Goal: Transaction & Acquisition: Subscribe to service/newsletter

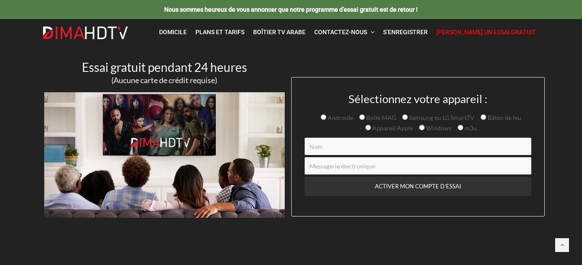
click at [364, 150] on input "Formulaire de contact" at bounding box center [418, 146] width 227 height 17
click at [313, 151] on input "Formulaire de contact" at bounding box center [418, 146] width 227 height 17
click at [312, 150] on input "Formulaire de contact" at bounding box center [418, 146] width 227 height 17
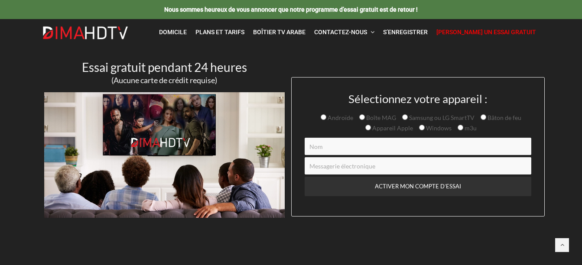
click at [408, 117] on input "Samsung ou LG SmartTV" at bounding box center [405, 117] width 6 height 6
radio input "true"
click at [429, 117] on span "Samsung ou LG SmartTV" at bounding box center [438, 118] width 72 height 10
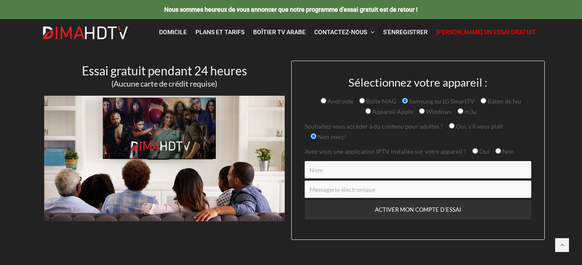
click at [496, 154] on input "Non" at bounding box center [499, 151] width 6 height 6
radio input "true"
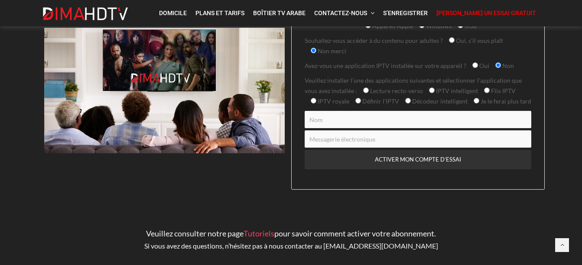
scroll to position [87, 0]
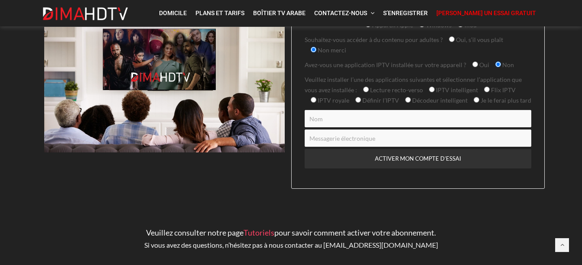
click at [333, 128] on input "Formulaire de contact" at bounding box center [418, 118] width 227 height 17
click at [474, 103] on input "Je le ferai plus tard" at bounding box center [477, 100] width 6 height 6
radio input "true"
click at [474, 103] on input "Je le ferai plus tard" at bounding box center [477, 100] width 6 height 6
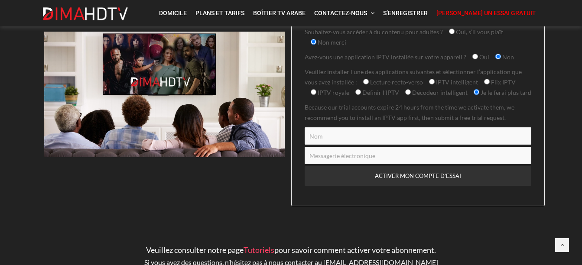
scroll to position [105, 0]
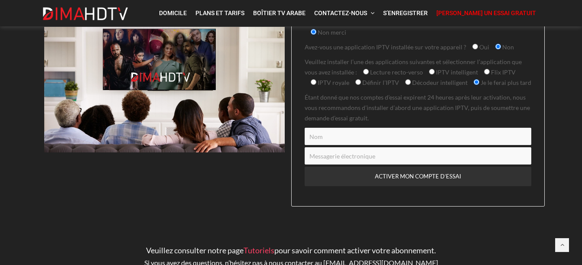
click at [340, 145] on input "Formulaire de contact" at bounding box center [418, 136] width 227 height 17
drag, startPoint x: 340, startPoint y: 162, endPoint x: 311, endPoint y: 158, distance: 28.8
click at [311, 145] on input "Formulaire de contact" at bounding box center [418, 136] width 227 height 17
type input "[PERSON_NAME]"
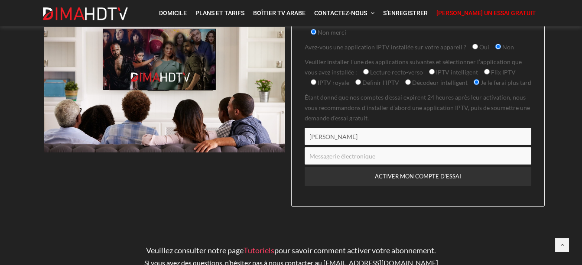
click at [318, 165] on input "Formulaire de contact" at bounding box center [418, 155] width 227 height 17
type input "[EMAIL_ADDRESS][DOMAIN_NAME]"
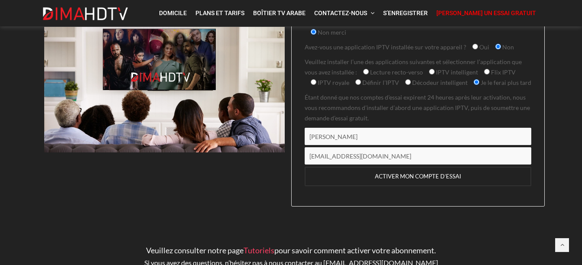
click at [414, 186] on input "ACTIVER MON COMPTE D’ESSAI" at bounding box center [418, 177] width 227 height 20
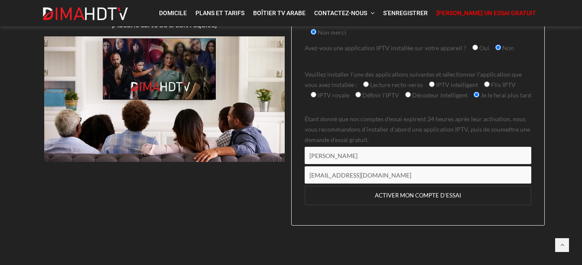
scroll to position [60, 0]
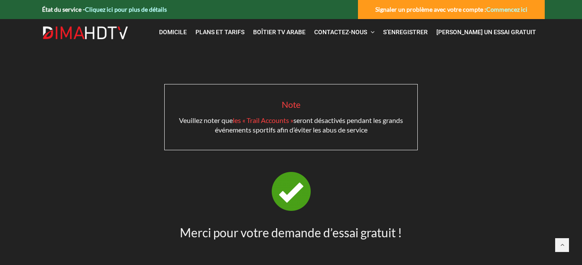
click at [507, 7] on link "Commencez ici" at bounding box center [507, 9] width 41 height 7
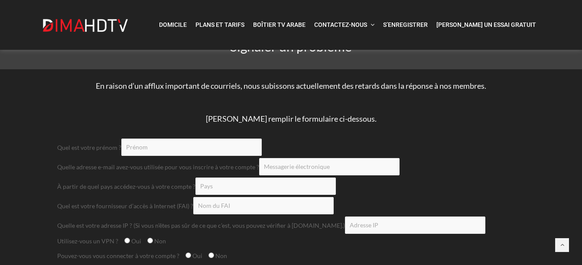
scroll to position [43, 0]
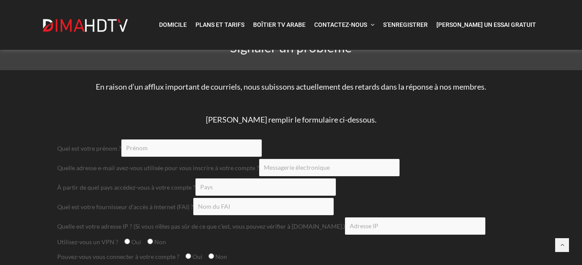
click at [177, 149] on input "Formulaire de contact" at bounding box center [191, 148] width 141 height 17
type input "Maurice"
click at [298, 170] on input "Formulaire de contact" at bounding box center [329, 167] width 141 height 17
type input "mcorbin886@gmail.com"
type input "Canada"
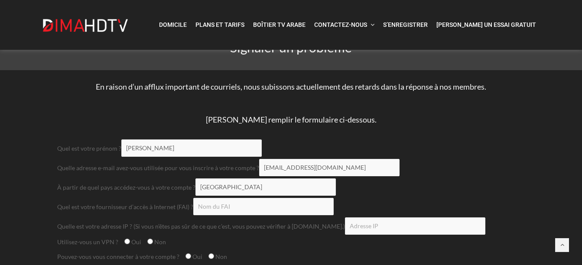
type input "Denise Guillemette"
type input "2-5460"
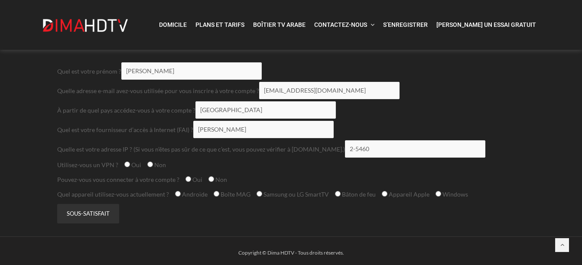
scroll to position [130, 0]
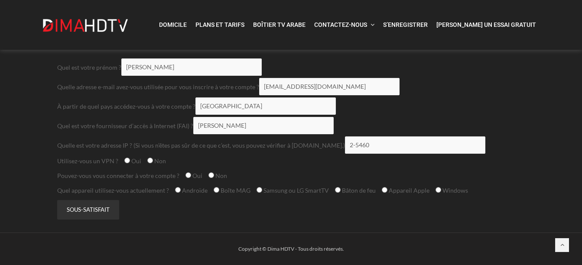
click at [153, 163] on input "Non" at bounding box center [150, 161] width 6 height 6
radio input "true"
click at [191, 178] on input "Oui" at bounding box center [189, 176] width 6 height 6
radio input "true"
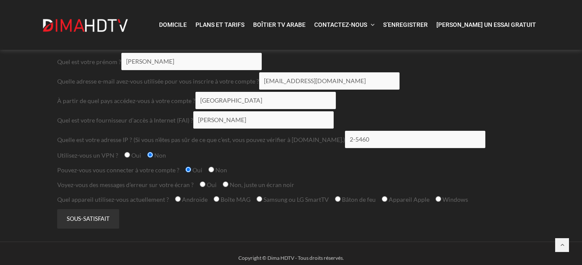
click at [229, 187] on input "Non, juste un écran noir" at bounding box center [226, 185] width 6 height 6
radio input "true"
click at [189, 203] on span "Androïde Boîte MAG Samsung ou LG SmartTV Bâton de feu Appareil Apple Windows" at bounding box center [318, 199] width 299 height 7
click at [181, 202] on input "Androïde" at bounding box center [178, 199] width 6 height 6
radio input "true"
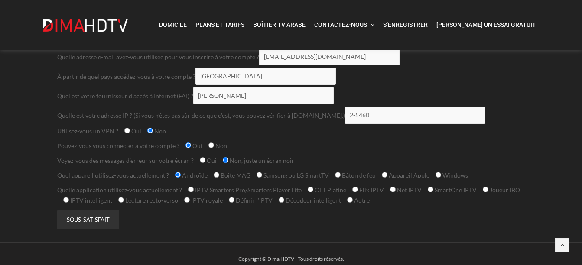
scroll to position [173, 0]
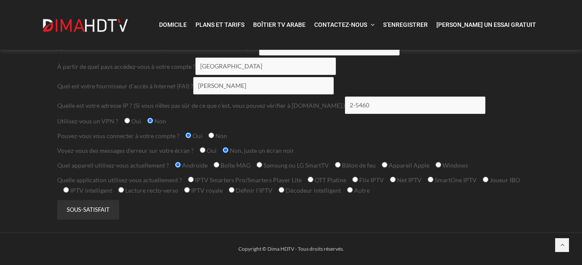
click at [194, 178] on input "IPTV Smarters Pro/Smarters Player Lite" at bounding box center [191, 180] width 6 height 6
radio input "true"
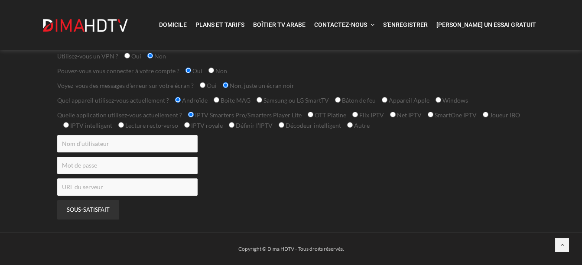
scroll to position [239, 0]
click at [194, 112] on input "IPTV Smarters Pro/Smarters Player Lite" at bounding box center [191, 115] width 6 height 6
click at [194, 115] on input "IPTV Smarters Pro/Smarters Player Lite" at bounding box center [191, 115] width 6 height 6
click at [123, 139] on input "Formulaire de contact" at bounding box center [127, 143] width 141 height 17
click at [235, 162] on p "Formulaire de contact" at bounding box center [291, 165] width 468 height 17
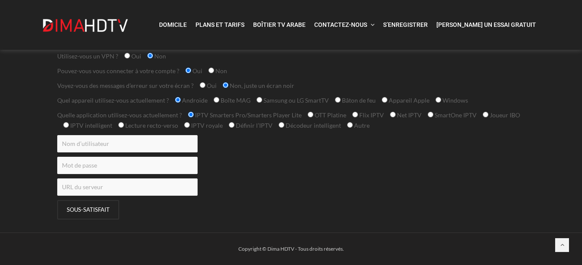
click at [76, 206] on input "SUBMET" at bounding box center [88, 210] width 62 height 20
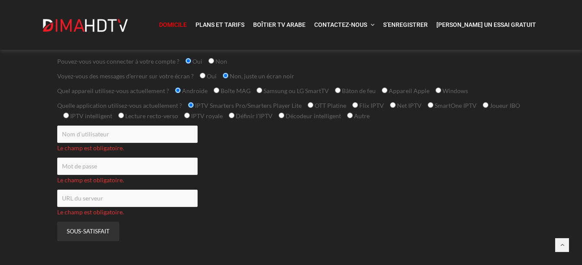
click at [159, 28] on span "Domicile" at bounding box center [173, 24] width 28 height 7
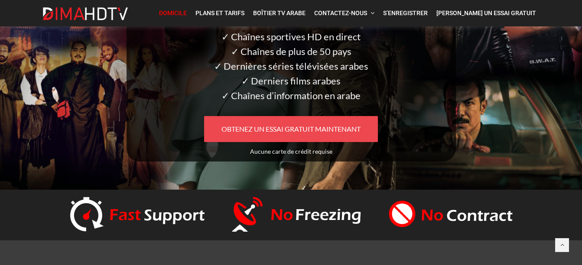
scroll to position [130, 0]
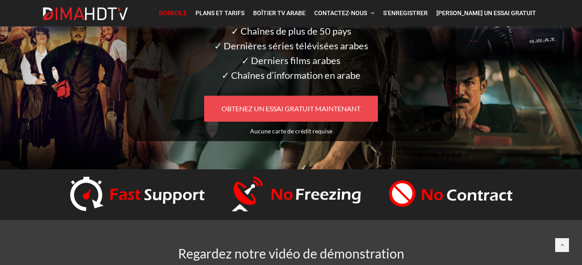
click at [296, 105] on span "OBTENEZ UN ESSAI GRATUIT MAINTENANT" at bounding box center [291, 109] width 139 height 8
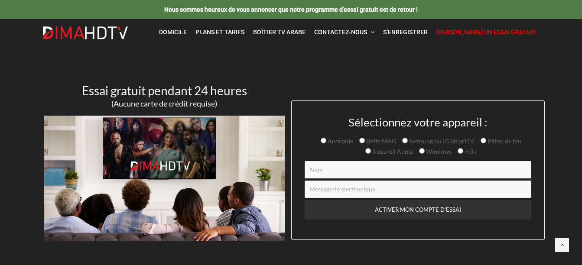
click at [312, 173] on input "Formulaire de contact" at bounding box center [418, 169] width 227 height 17
type input "[PERSON_NAME]"
type input "[EMAIL_ADDRESS][DOMAIN_NAME]"
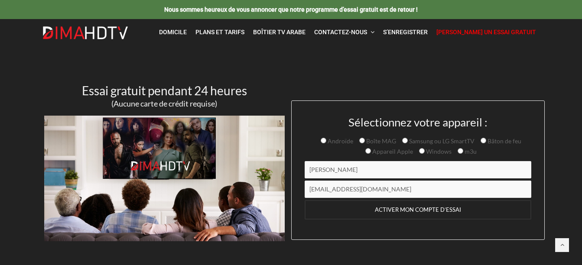
click at [405, 210] on input "ACTIVER MON COMPTE D’ESSAI" at bounding box center [418, 210] width 227 height 20
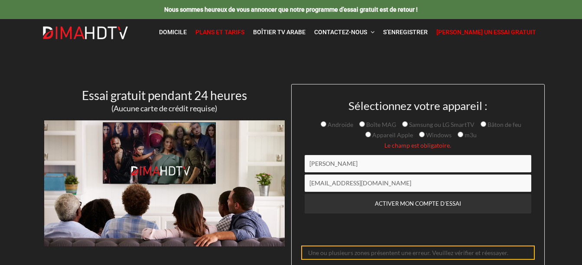
click at [196, 36] on span "Plans et tarifs" at bounding box center [220, 32] width 49 height 7
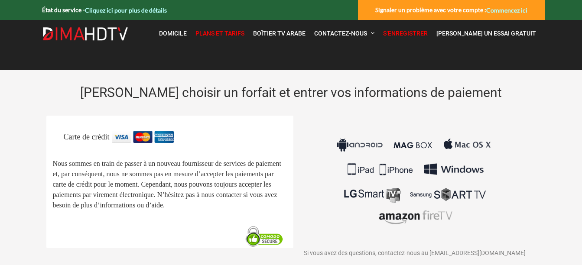
click at [358, 193] on img at bounding box center [414, 181] width 161 height 101
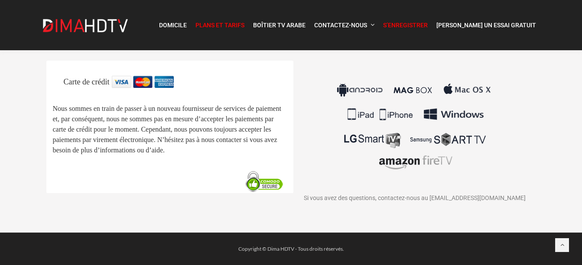
scroll to position [12, 0]
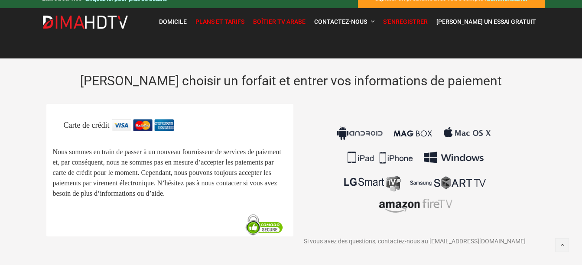
click at [249, 31] on link "Boîtier TV arabe" at bounding box center [279, 22] width 61 height 18
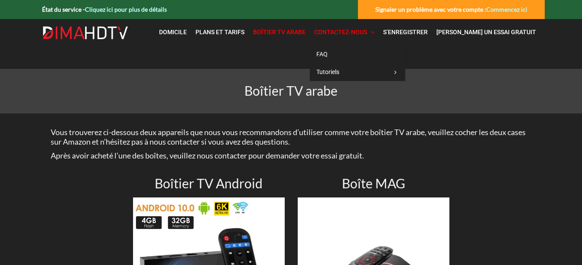
click at [314, 36] on span "Contactez-nous" at bounding box center [340, 32] width 53 height 7
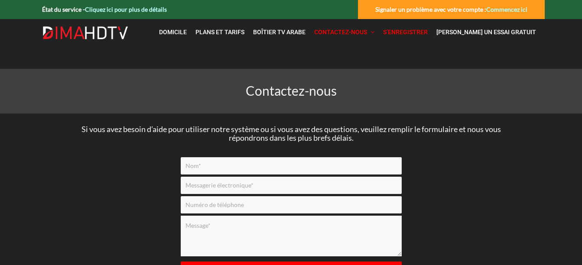
click at [383, 36] on span "S’enregistrer" at bounding box center [405, 32] width 45 height 7
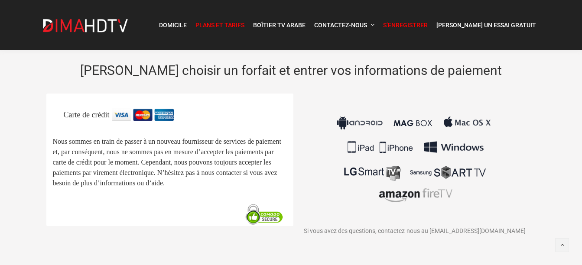
scroll to position [55, 0]
